Goal: Information Seeking & Learning: Find specific fact

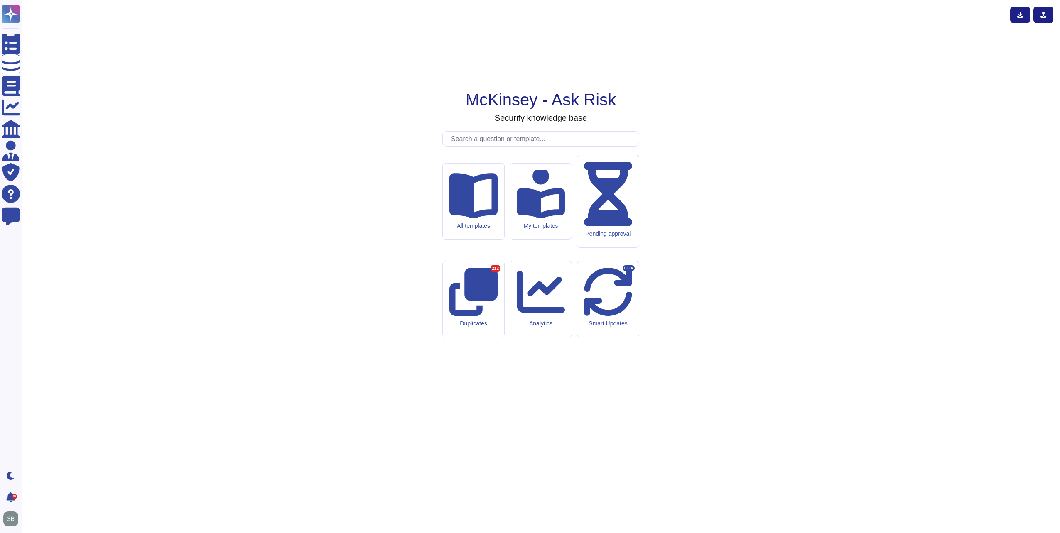
click at [486, 146] on input "text" at bounding box center [543, 139] width 192 height 15
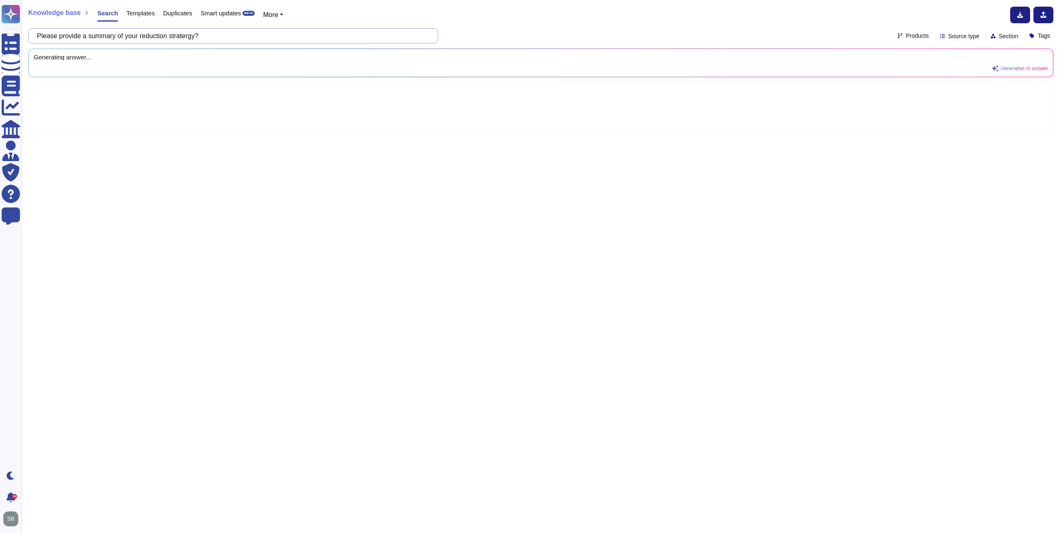
click at [230, 34] on input "Please provide a summary of your reduction stratergy?" at bounding box center [231, 36] width 397 height 15
type input "Please provide a summary of your reduction strategy."
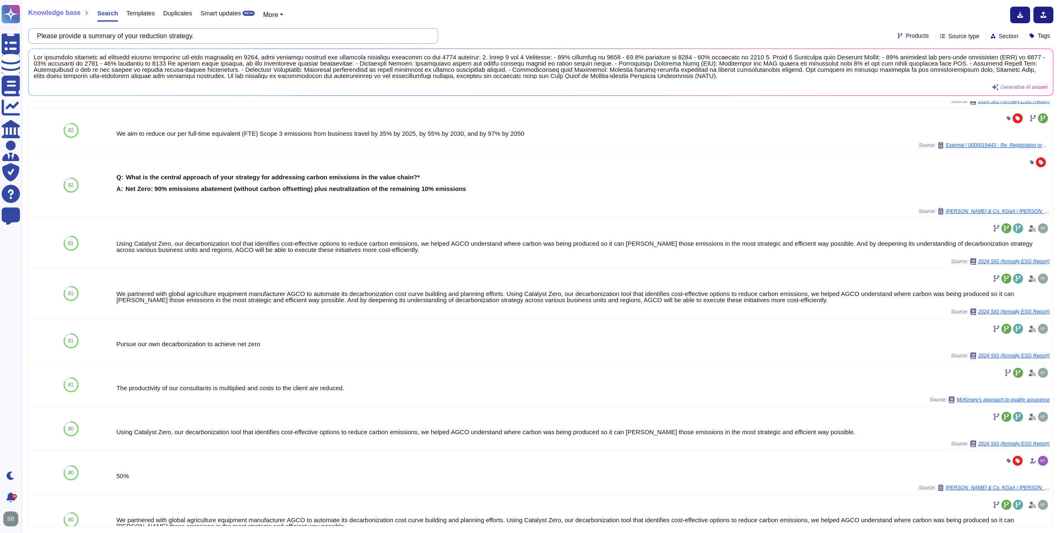
scroll to position [293, 0]
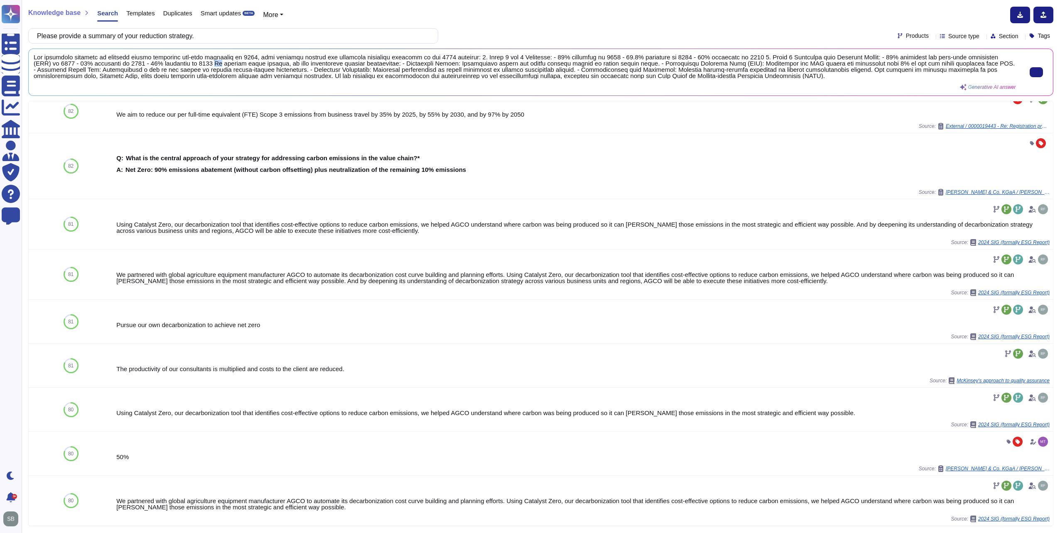
drag, startPoint x: 187, startPoint y: 62, endPoint x: 194, endPoint y: 62, distance: 6.6
click at [194, 62] on span at bounding box center [525, 66] width 982 height 25
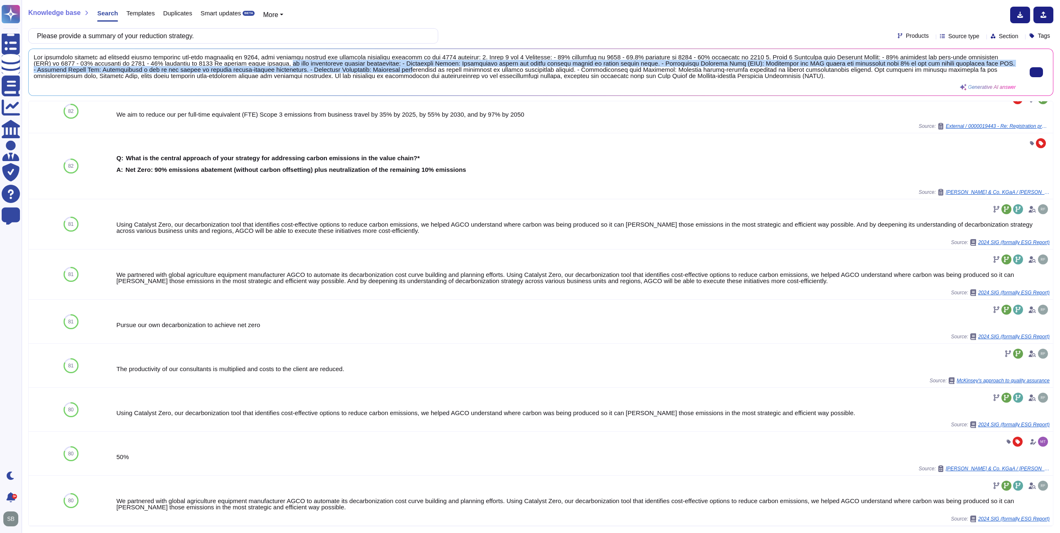
scroll to position [1, 0]
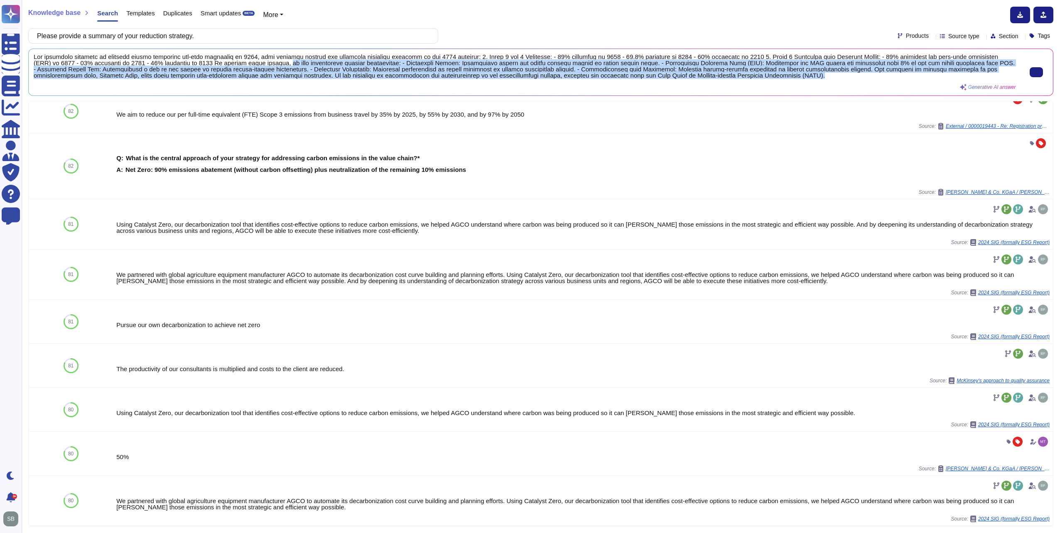
drag, startPoint x: 257, startPoint y: 62, endPoint x: 683, endPoint y: 78, distance: 426.5
click at [683, 78] on span at bounding box center [525, 66] width 982 height 25
copy span "we have implemented several initiatives: - Purposeful Travel: Encouraging remot…"
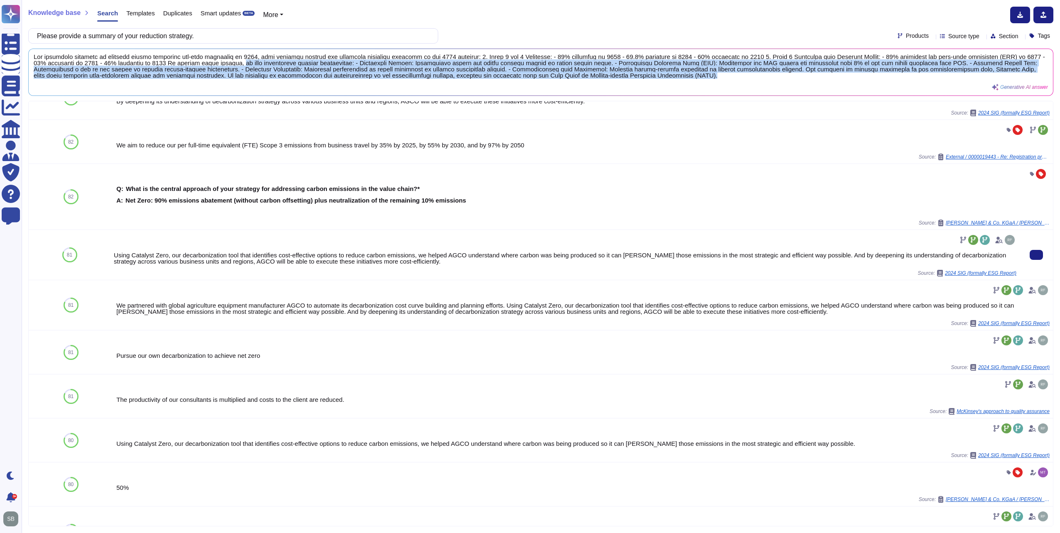
scroll to position [293, 0]
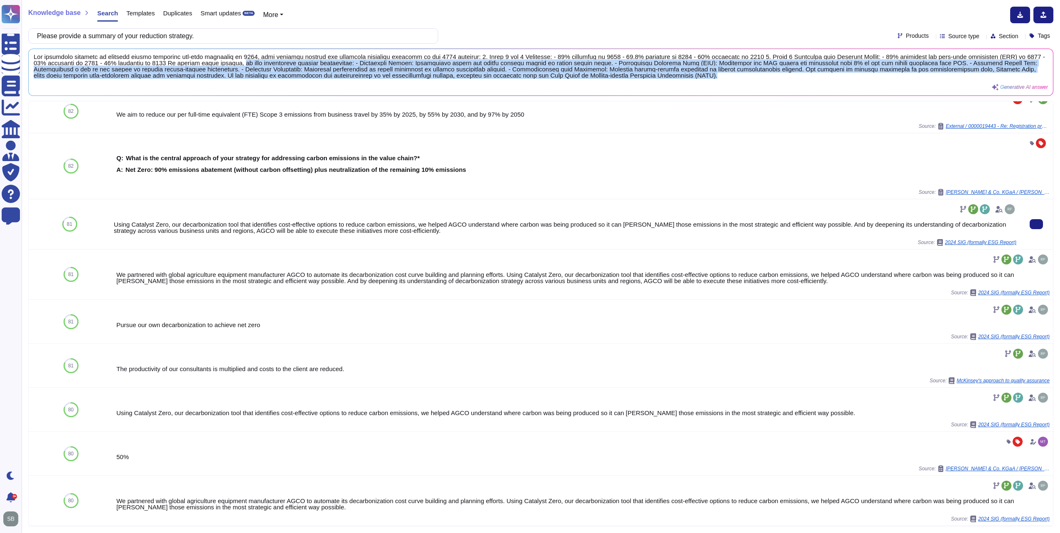
copy span "we have implemented several initiatives: - Purposeful Travel: Encouraging remot…"
